Goal: Task Accomplishment & Management: Use online tool/utility

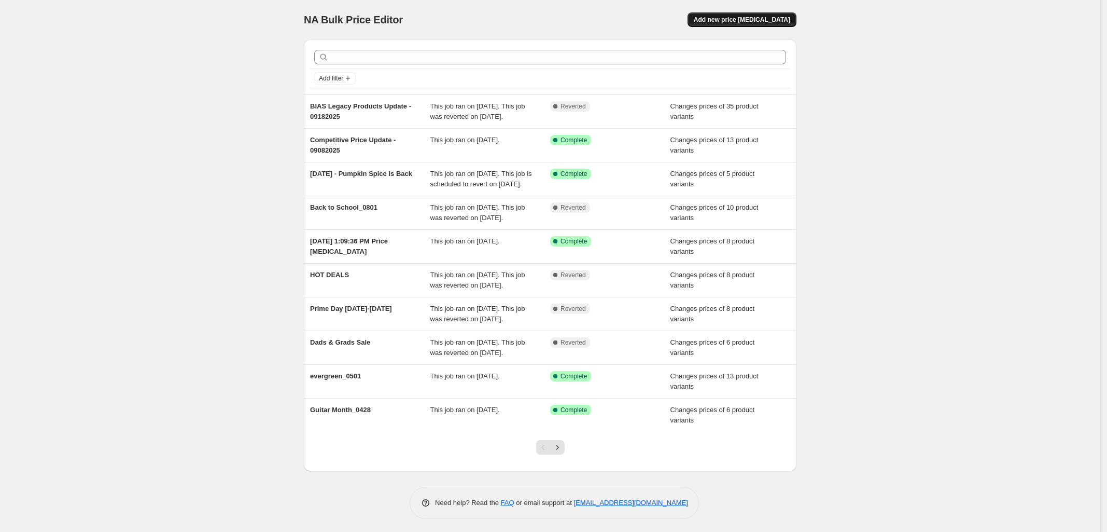
click at [747, 21] on span "Add new price [MEDICAL_DATA]" at bounding box center [742, 20] width 96 height 8
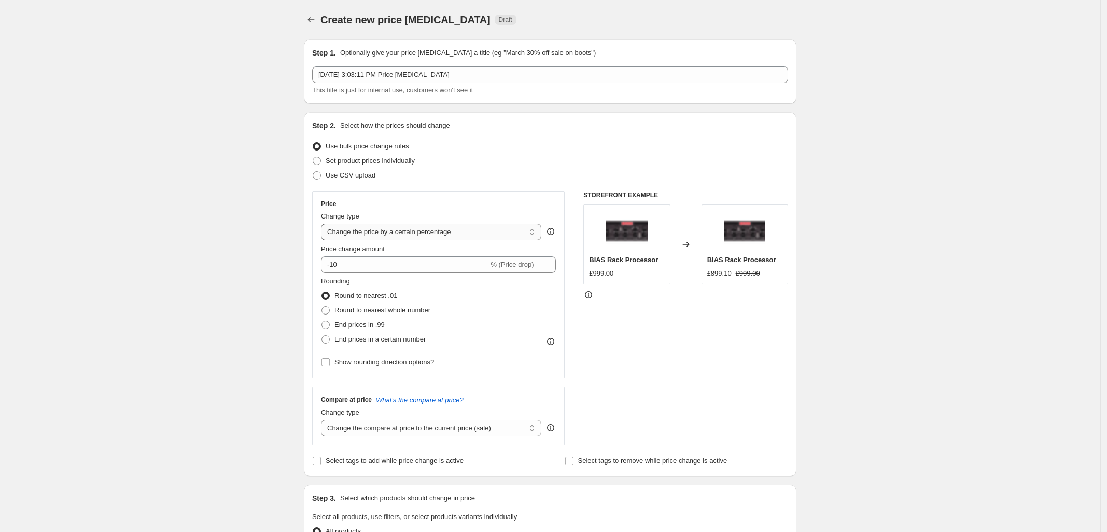
click at [442, 231] on select "Change the price to a certain amount Change the price by a certain amount Chang…" at bounding box center [431, 232] width 220 height 17
select select "ecap"
click at [324, 224] on select "Change the price to a certain amount Change the price by a certain amount Chang…" at bounding box center [431, 232] width 220 height 17
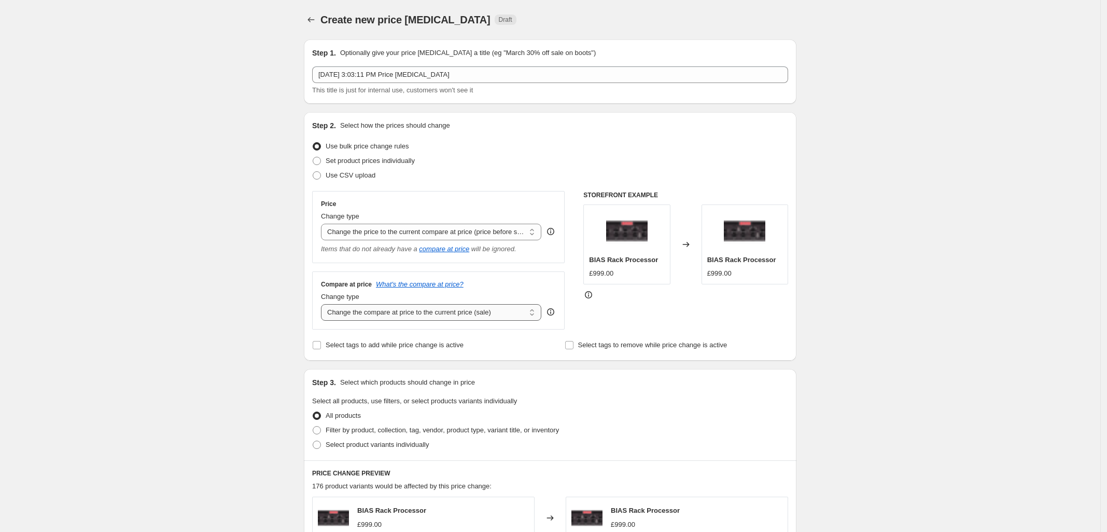
click at [435, 314] on select "Change the compare at price to the current price (sale) Change the compare at p…" at bounding box center [431, 312] width 220 height 17
select select "no_change"
click at [324, 305] on select "Change the compare at price to the current price (sale) Change the compare at p…" at bounding box center [431, 312] width 220 height 17
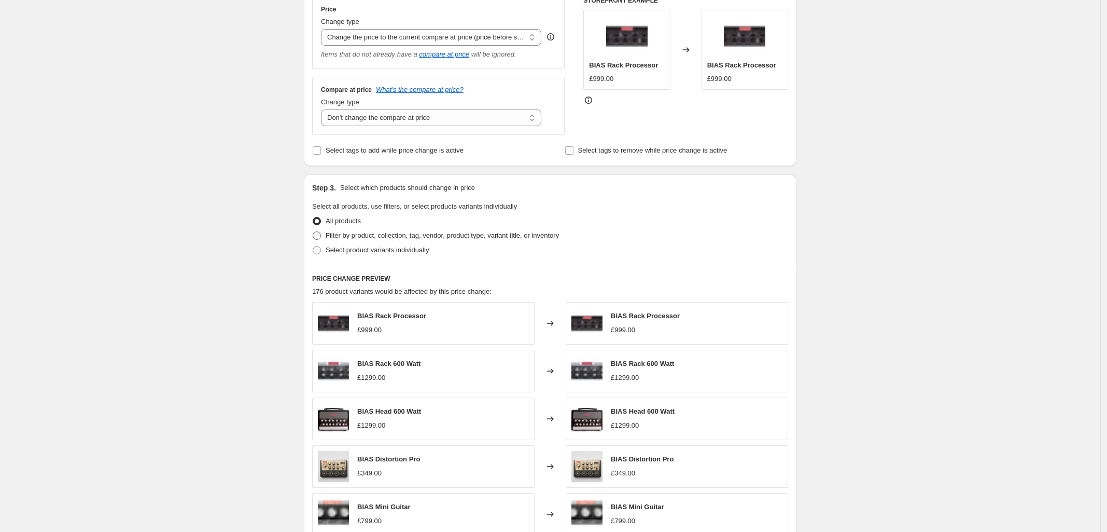
click at [321, 237] on span at bounding box center [317, 235] width 8 height 8
click at [313, 232] on input "Filter by product, collection, tag, vendor, product type, variant title, or inv…" at bounding box center [313, 231] width 1 height 1
radio input "true"
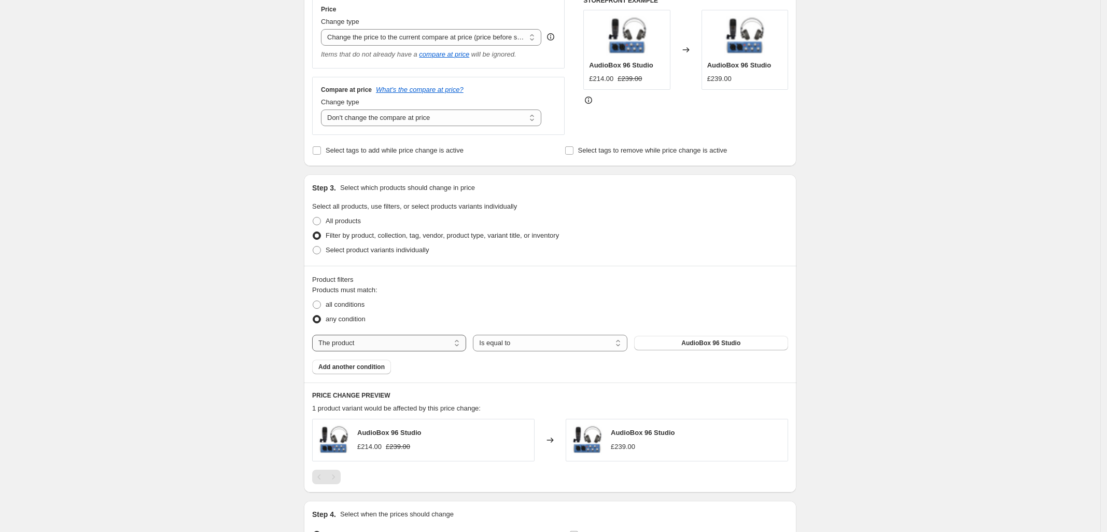
click at [418, 348] on select "The product The product's collection The product's tag The product's vendor The…" at bounding box center [389, 343] width 154 height 17
select select "collection"
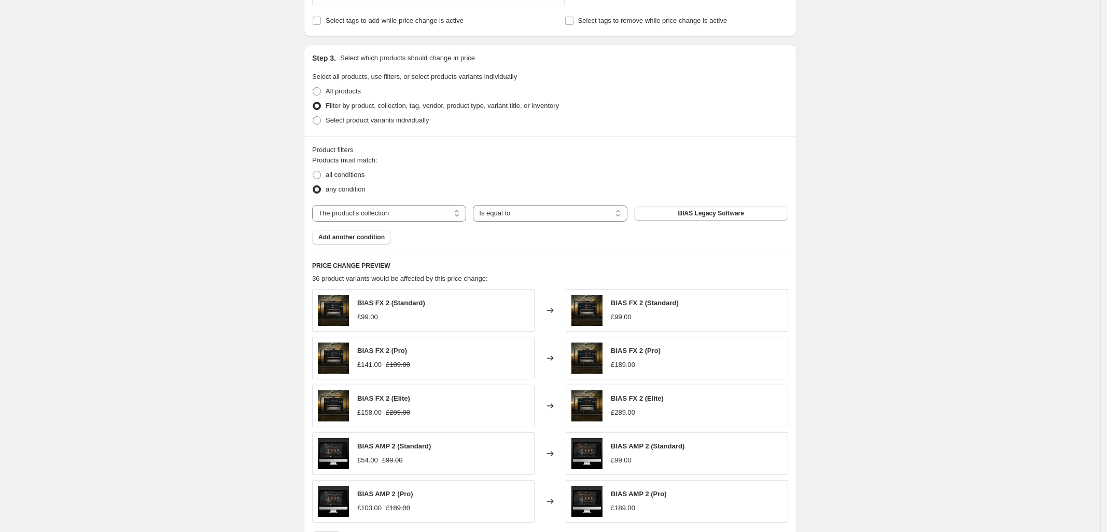
scroll to position [509, 0]
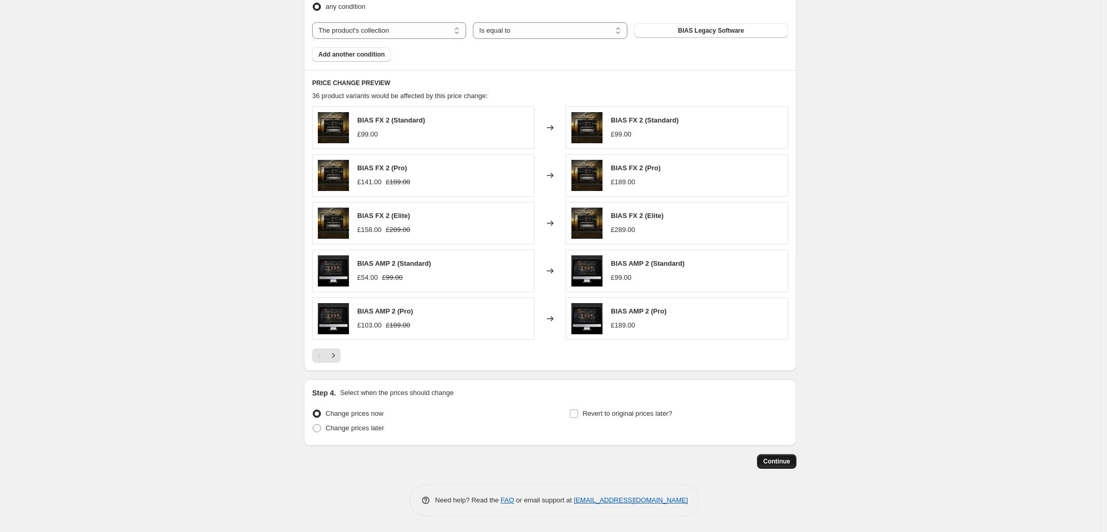
click at [790, 466] on button "Continue" at bounding box center [776, 461] width 39 height 15
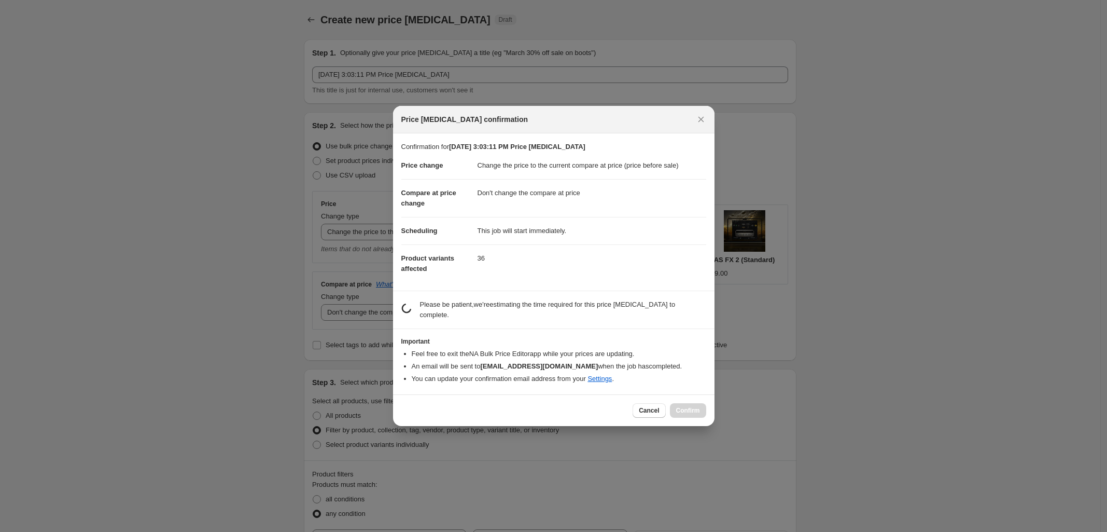
scroll to position [0, 0]
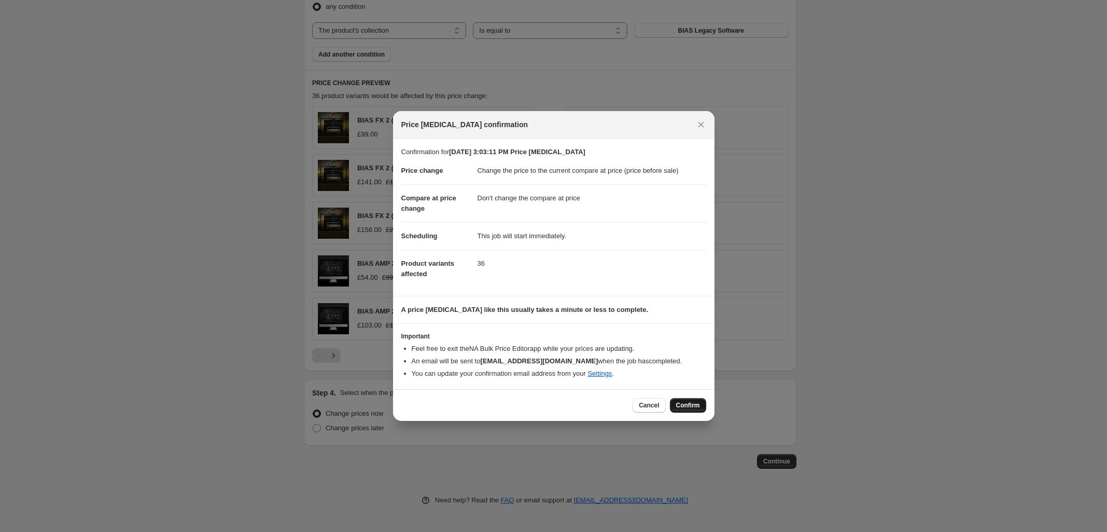
click at [693, 400] on button "Confirm" at bounding box center [688, 405] width 36 height 15
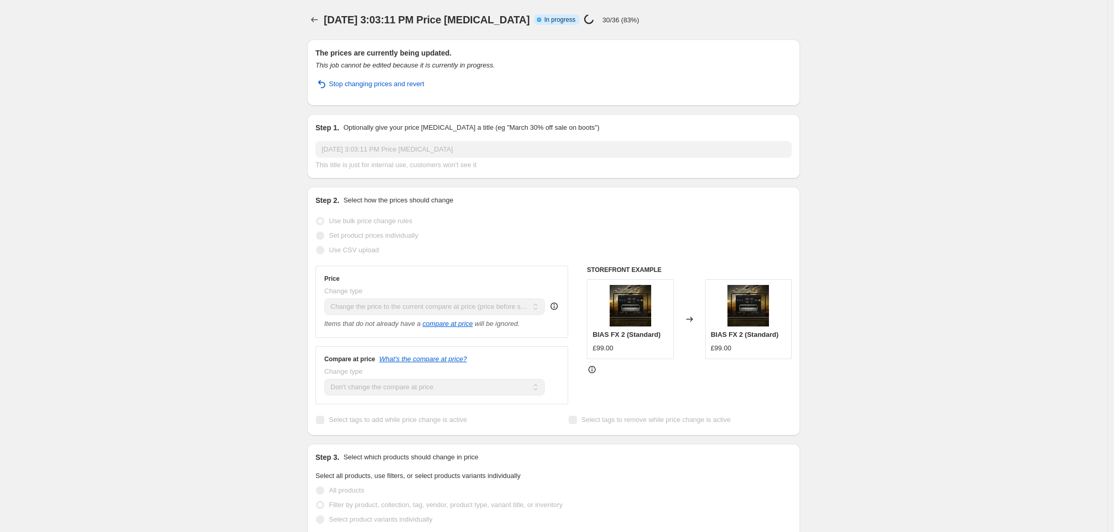
select select "ecap"
select select "no_change"
select select "collection"
